Goal: Navigation & Orientation: Find specific page/section

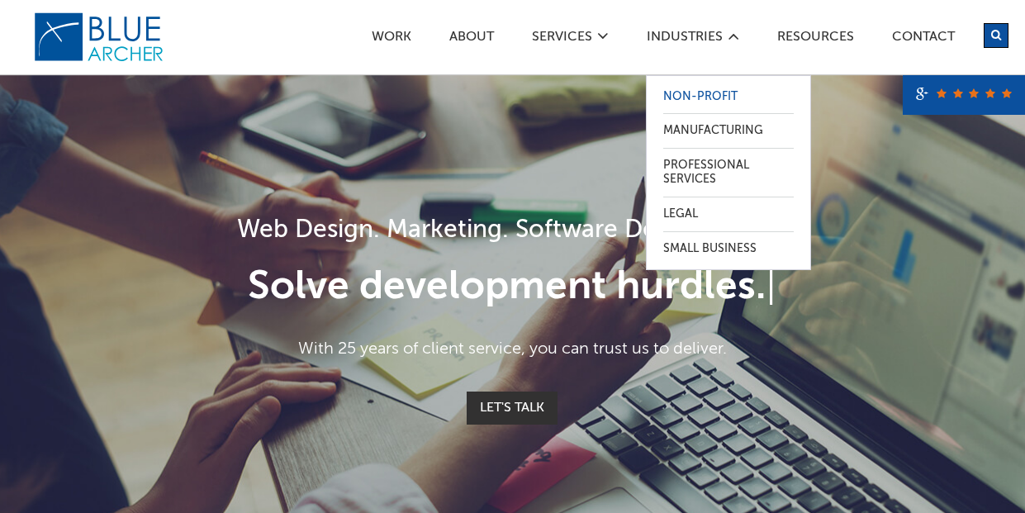
click at [682, 83] on link "Non-Profit" at bounding box center [728, 97] width 130 height 34
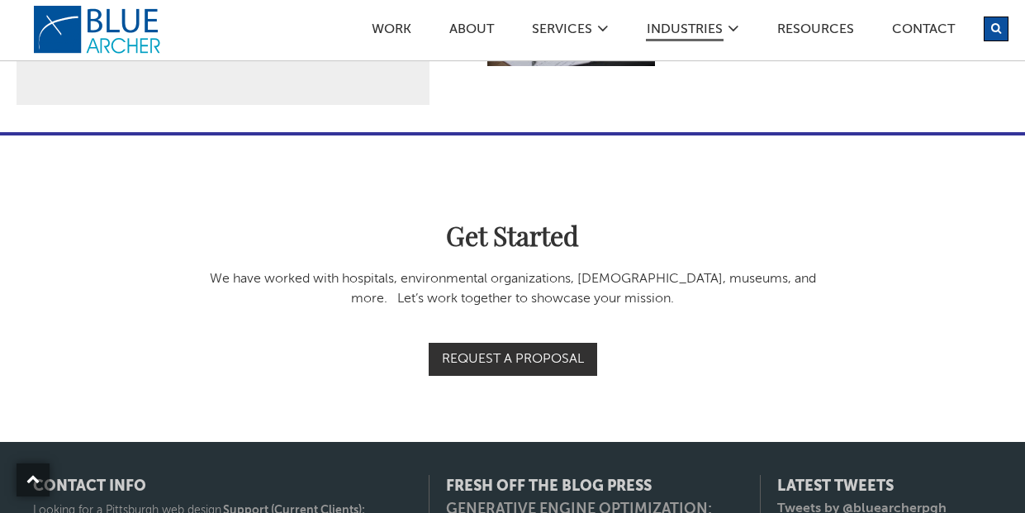
scroll to position [2965, 0]
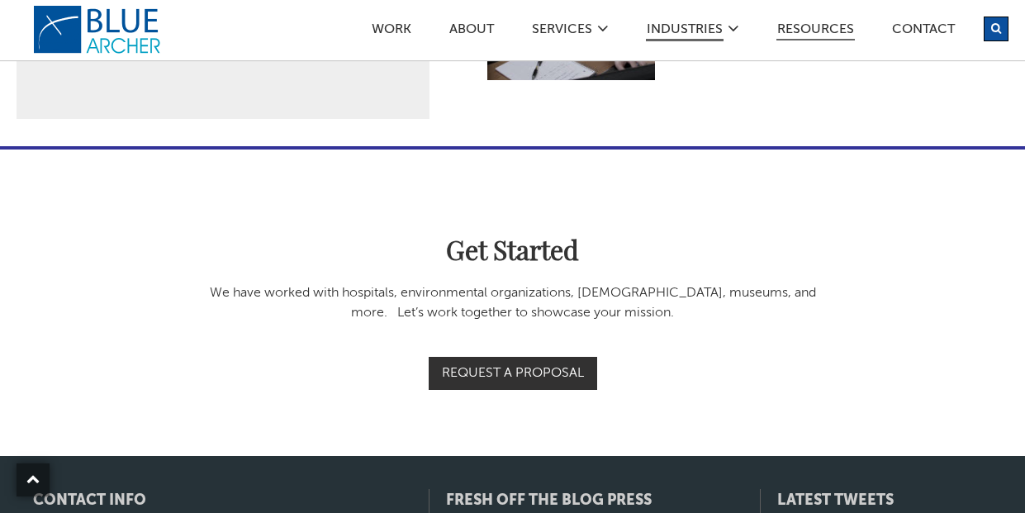
click at [813, 39] on link "Resources" at bounding box center [815, 31] width 78 height 17
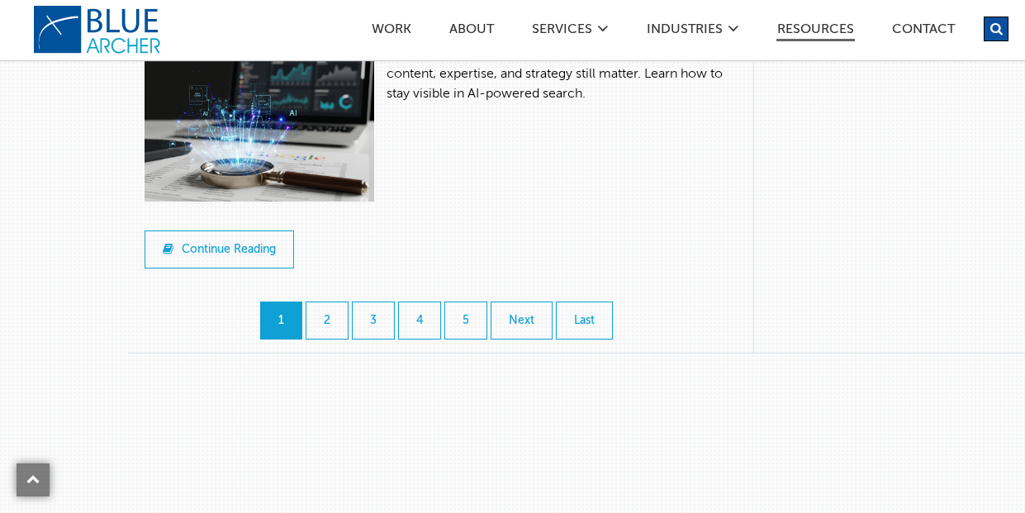
scroll to position [2007, 0]
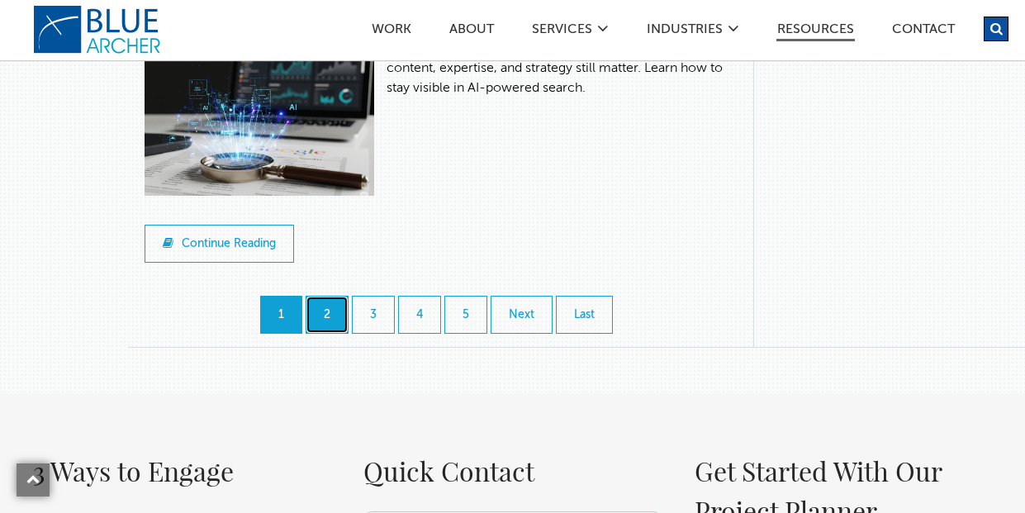
click at [330, 333] on link "2" at bounding box center [327, 315] width 43 height 38
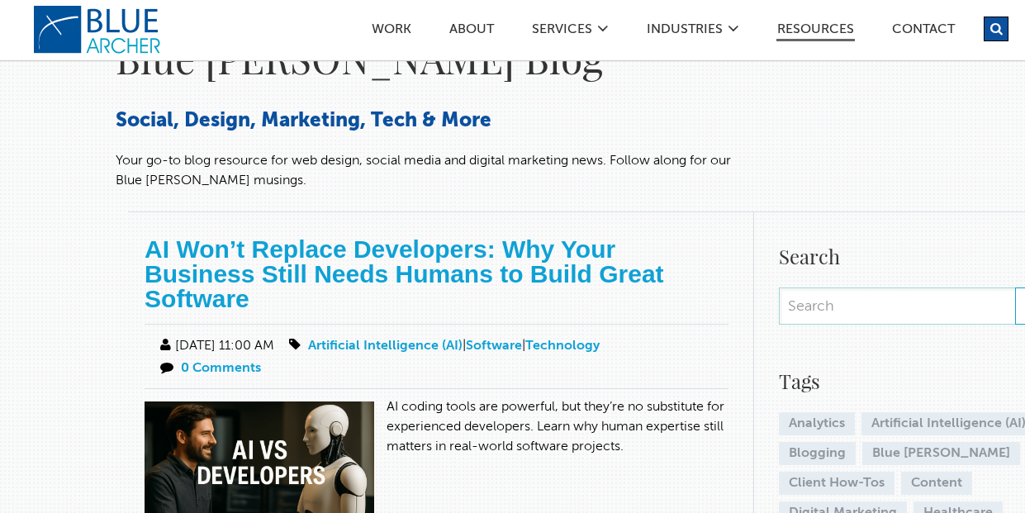
scroll to position [129, 0]
